Goal: Information Seeking & Learning: Learn about a topic

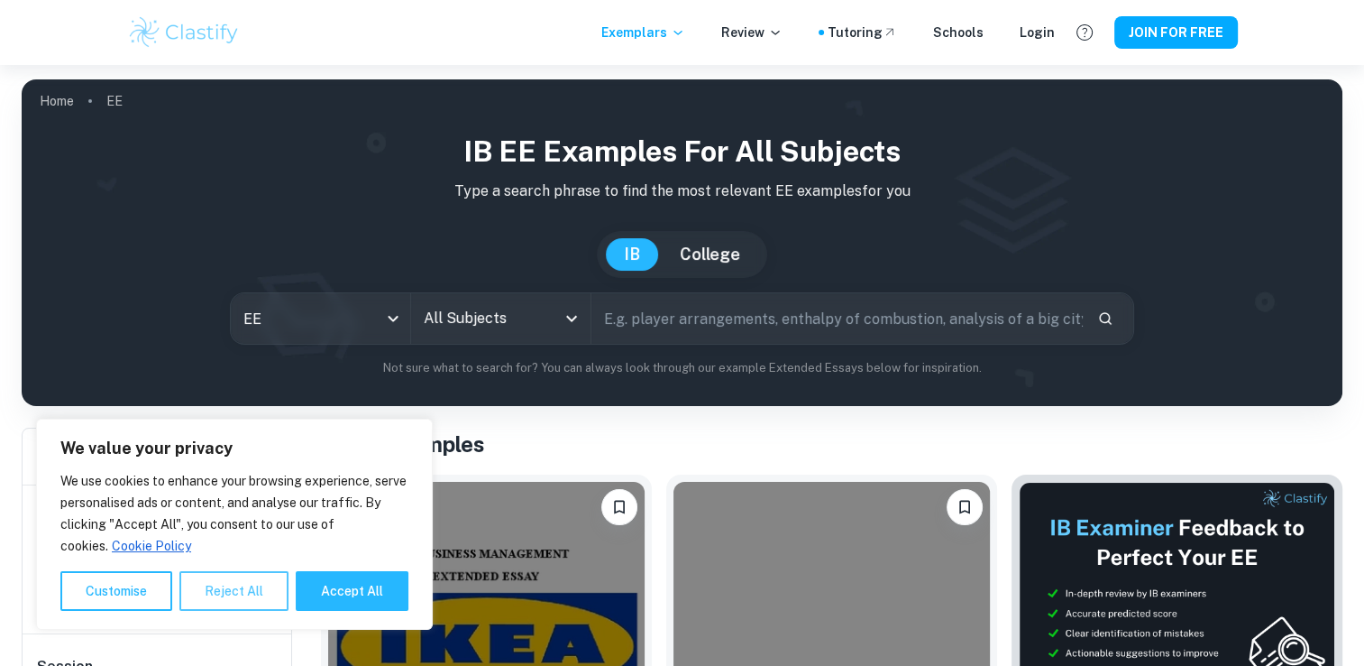
click at [262, 587] on button "Reject All" at bounding box center [233, 591] width 109 height 40
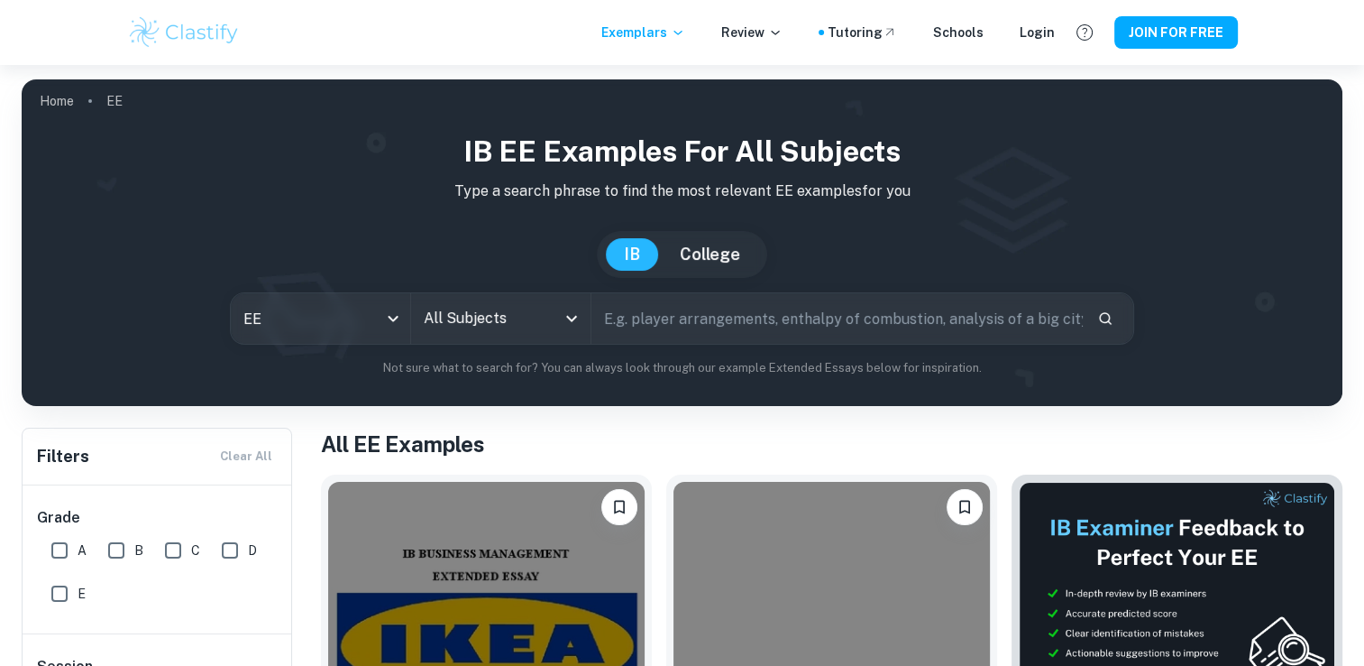
click at [512, 304] on input "All Subjects" at bounding box center [487, 318] width 136 height 34
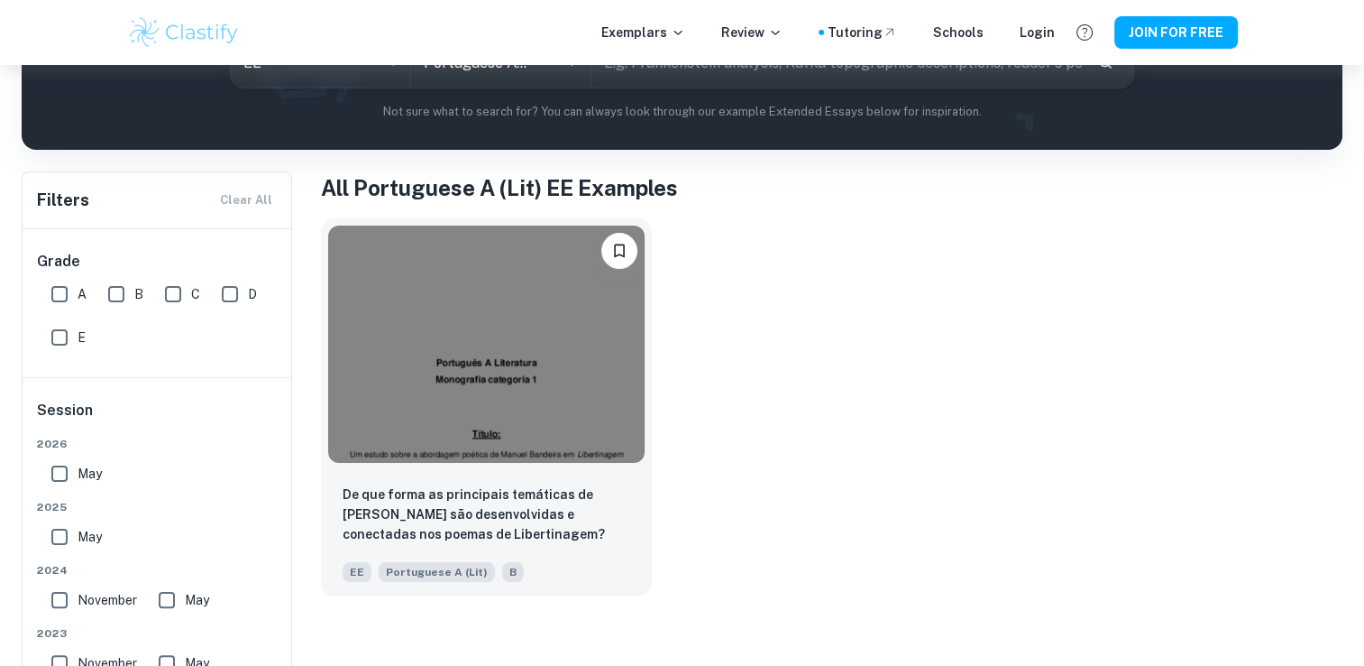
scroll to position [253, 0]
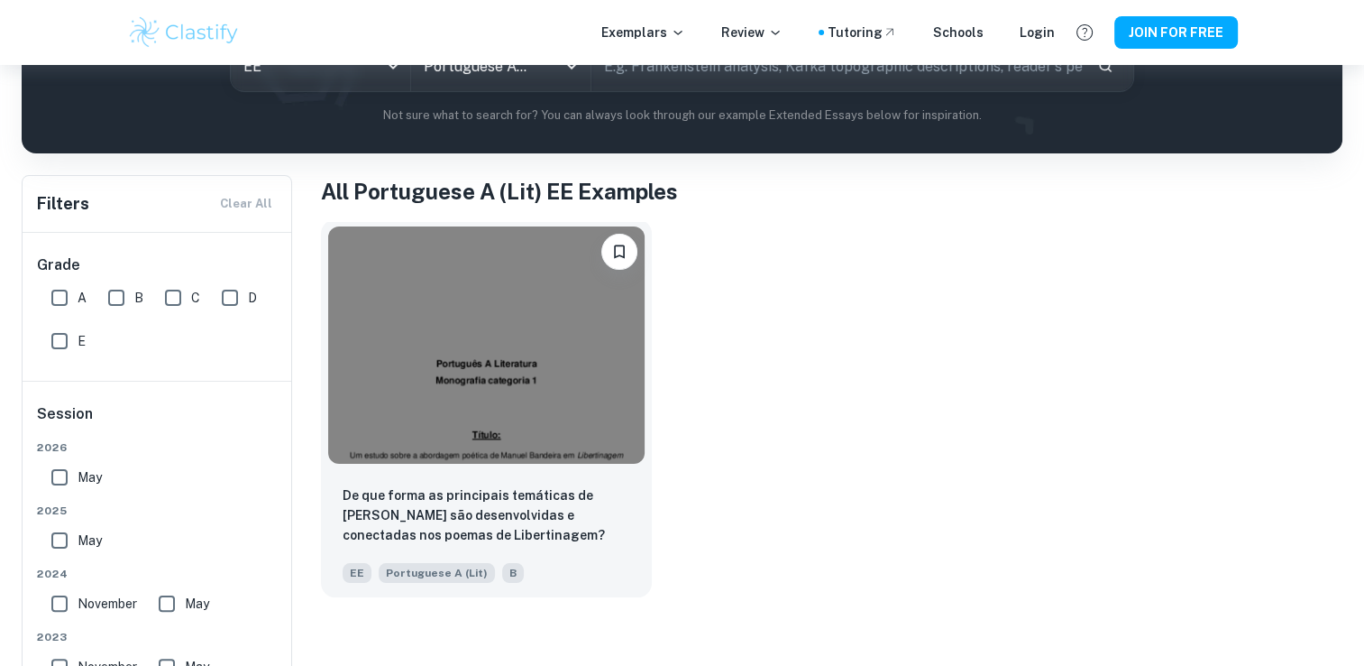
click at [498, 308] on img at bounding box center [486, 344] width 317 height 237
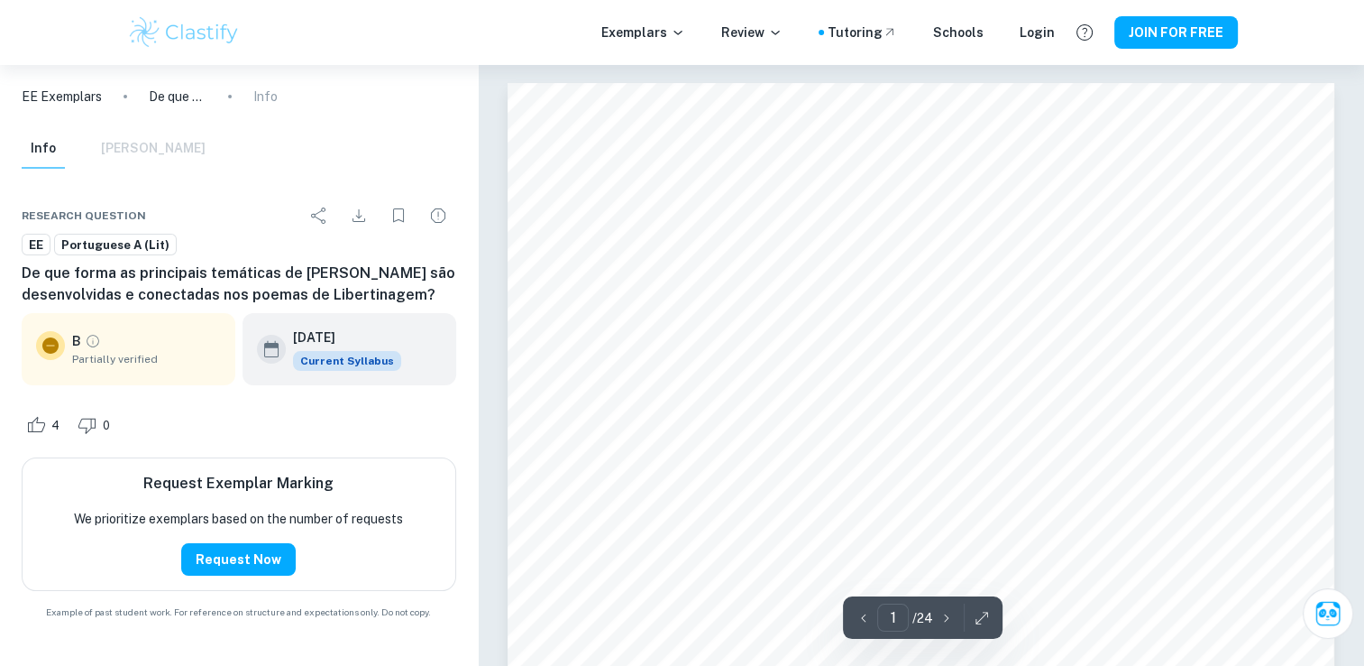
click at [945, 623] on icon "button" at bounding box center [947, 618] width 18 height 18
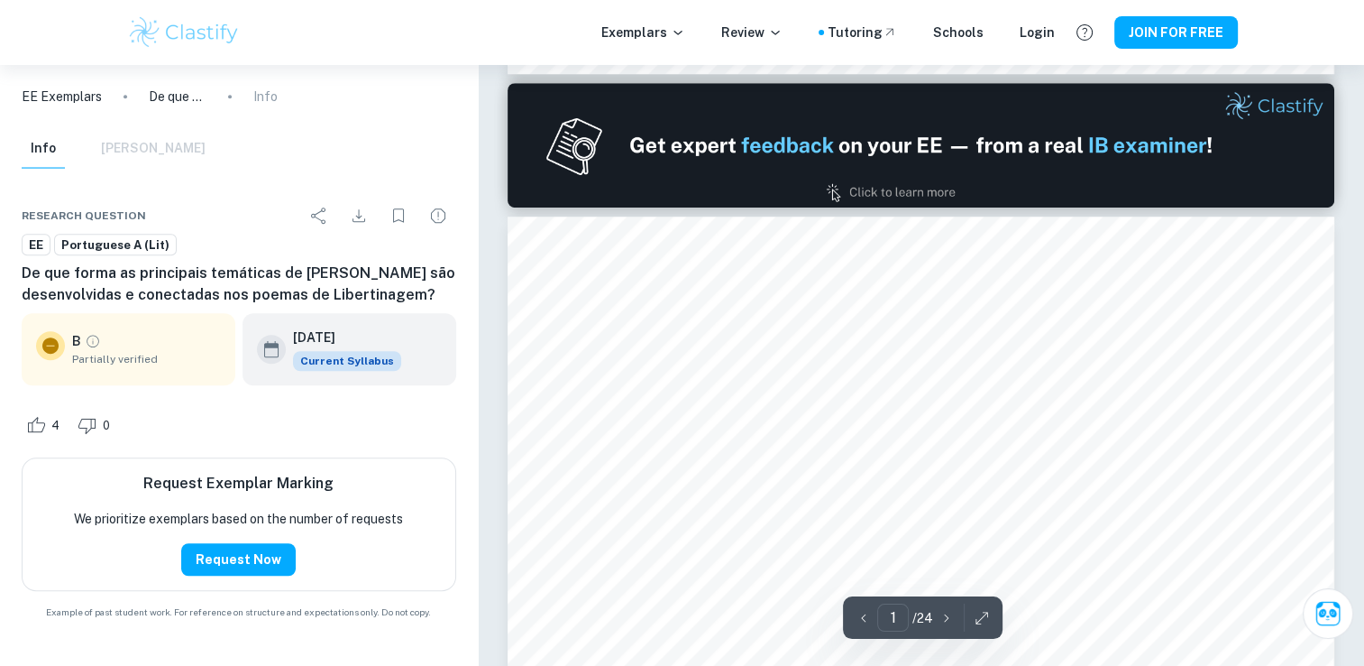
type input "2"
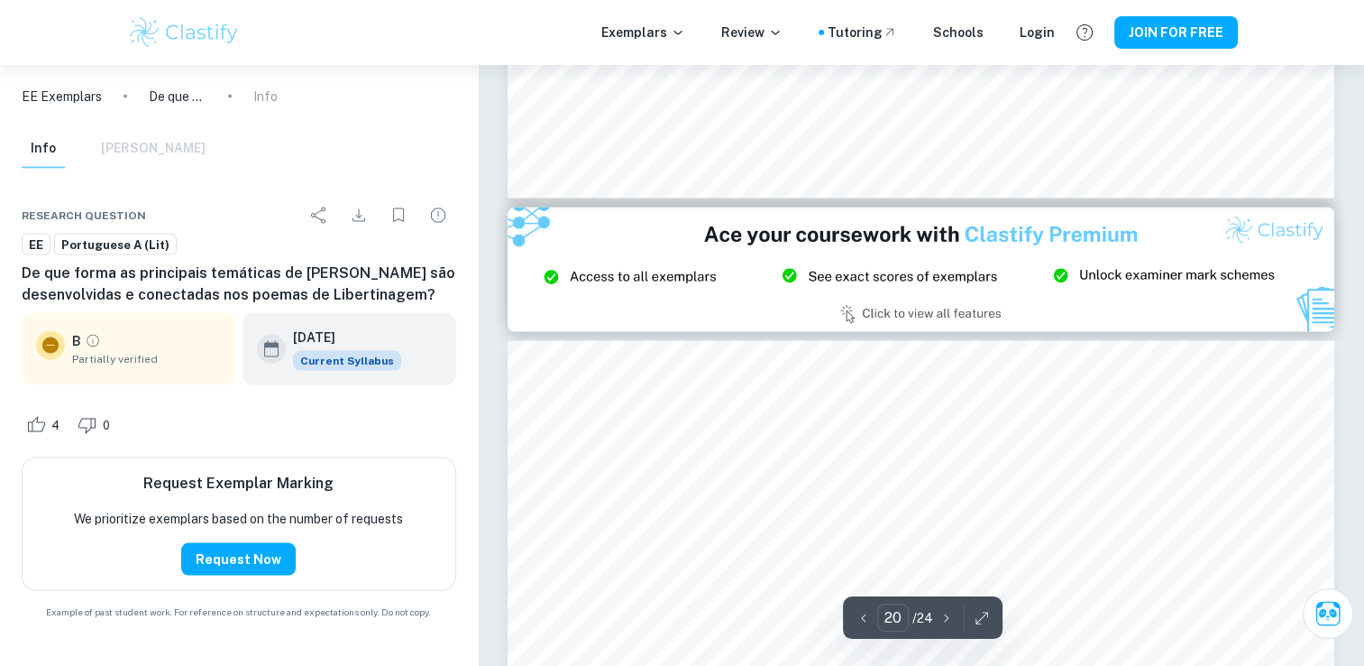
scroll to position [23929, 0]
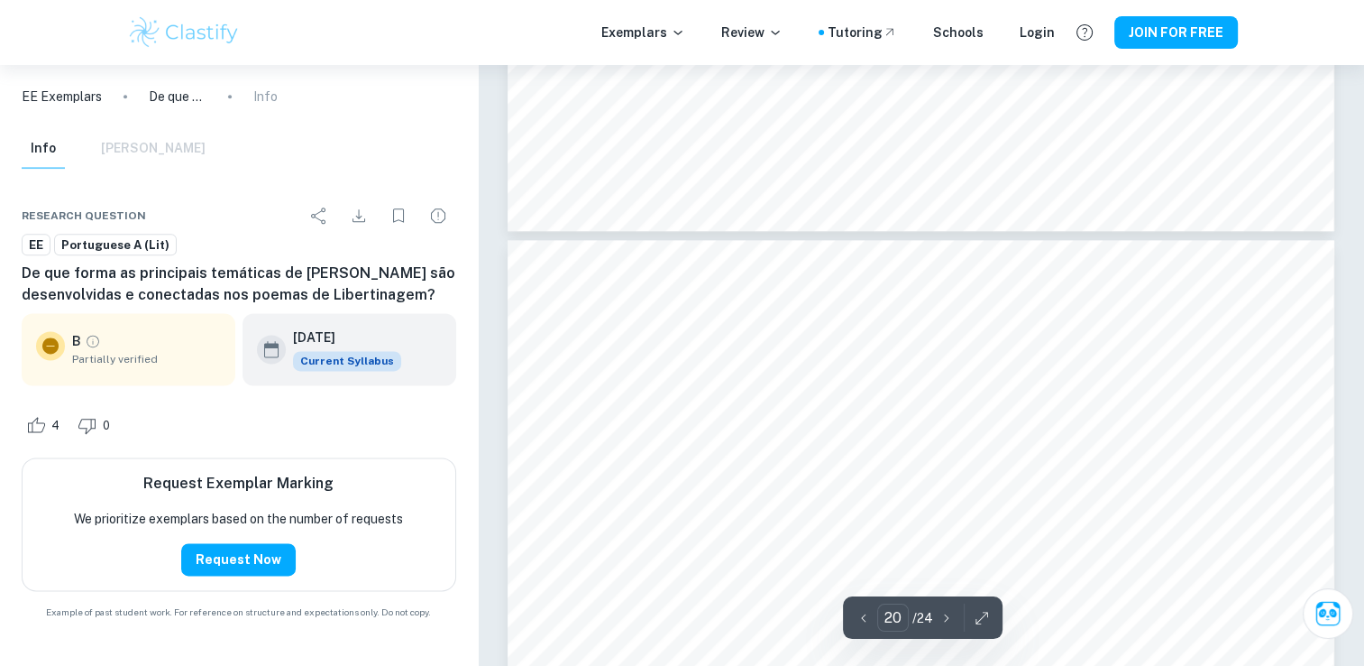
type input "19"
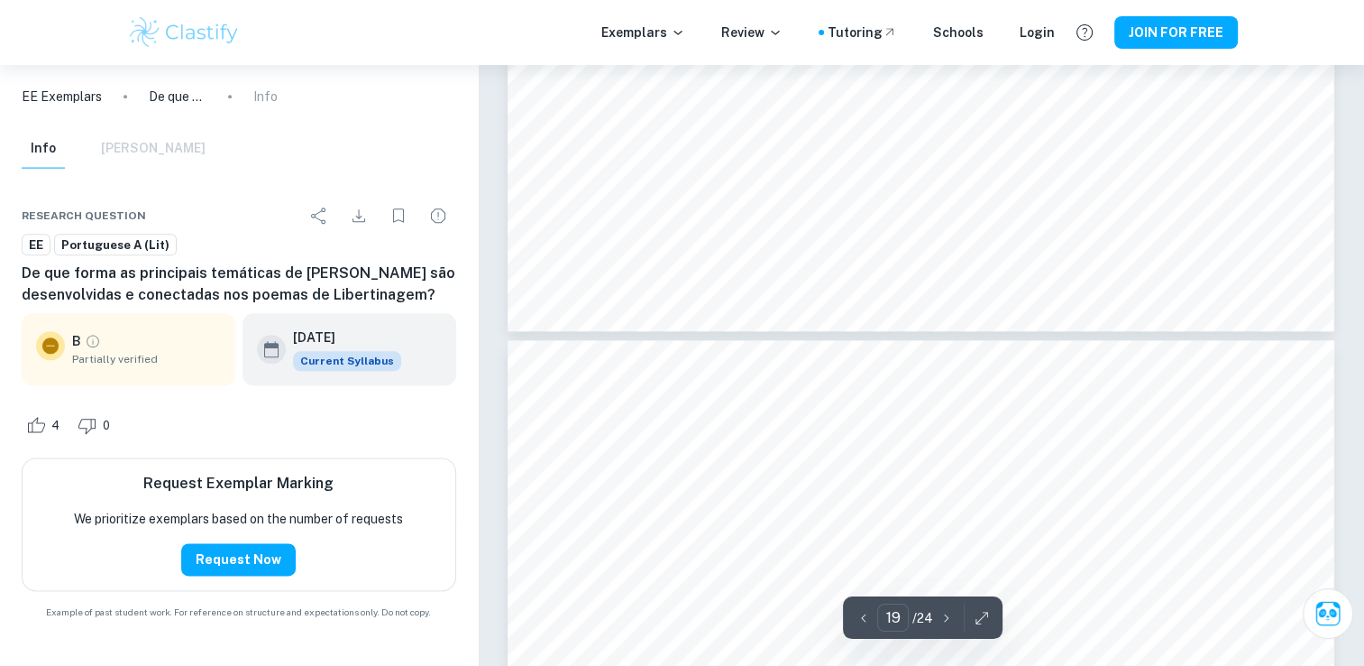
scroll to position [22618, 0]
